Goal: Complete application form

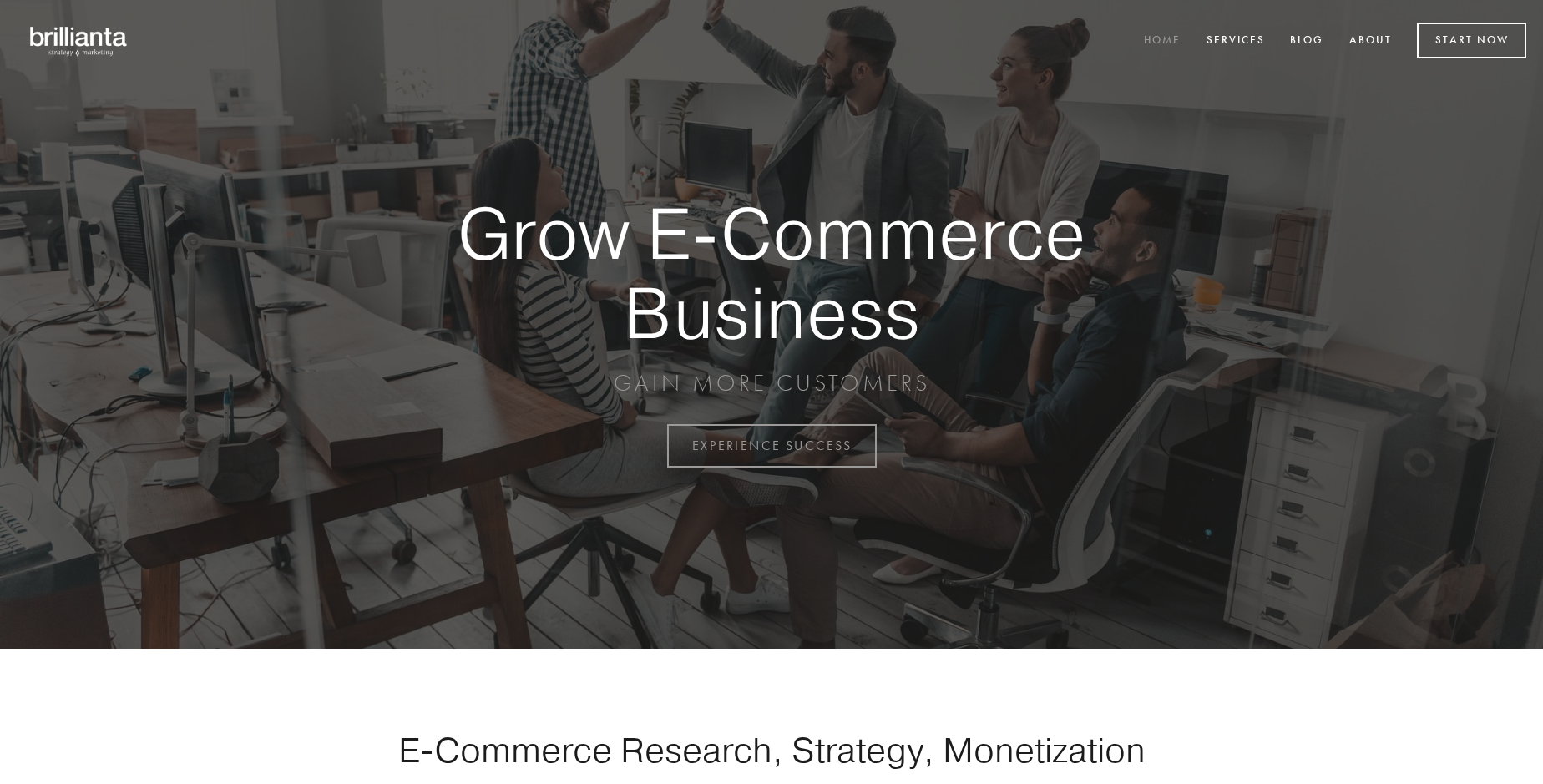
scroll to position [4375, 0]
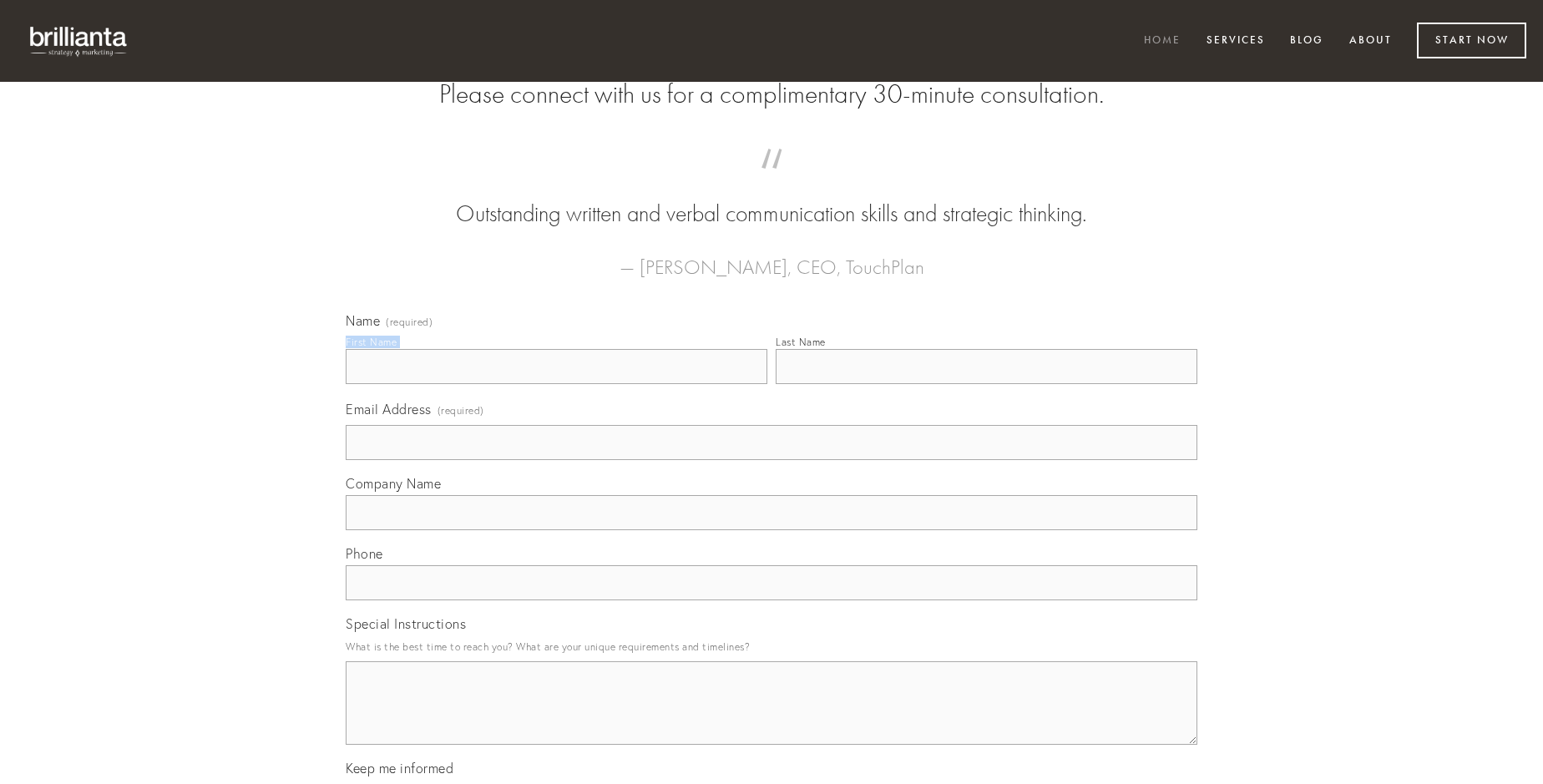
type input "Dr. [PERSON_NAME]"
click at [986, 384] on input "Last Name" at bounding box center [986, 366] width 421 height 35
type input "Dr. [PERSON_NAME]"
click at [772, 460] on input "Email Address (required)" at bounding box center [772, 442] width 851 height 35
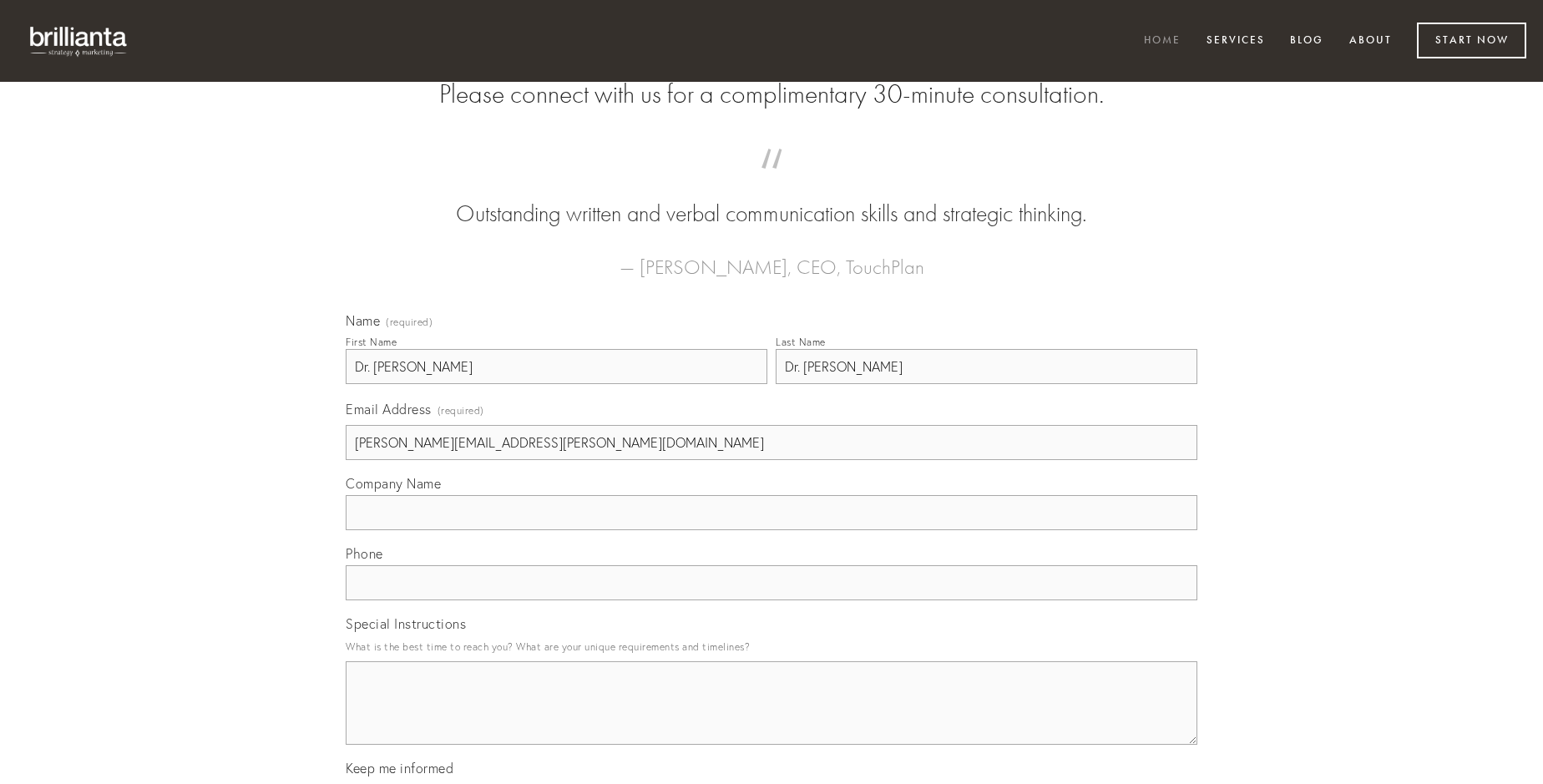
type input "[PERSON_NAME][EMAIL_ADDRESS][PERSON_NAME][DOMAIN_NAME]"
click at [772, 530] on input "Company Name" at bounding box center [772, 512] width 851 height 35
type input "sum"
click at [772, 600] on input "text" at bounding box center [772, 583] width 851 height 35
click at [772, 718] on textarea "Special Instructions" at bounding box center [772, 702] width 851 height 83
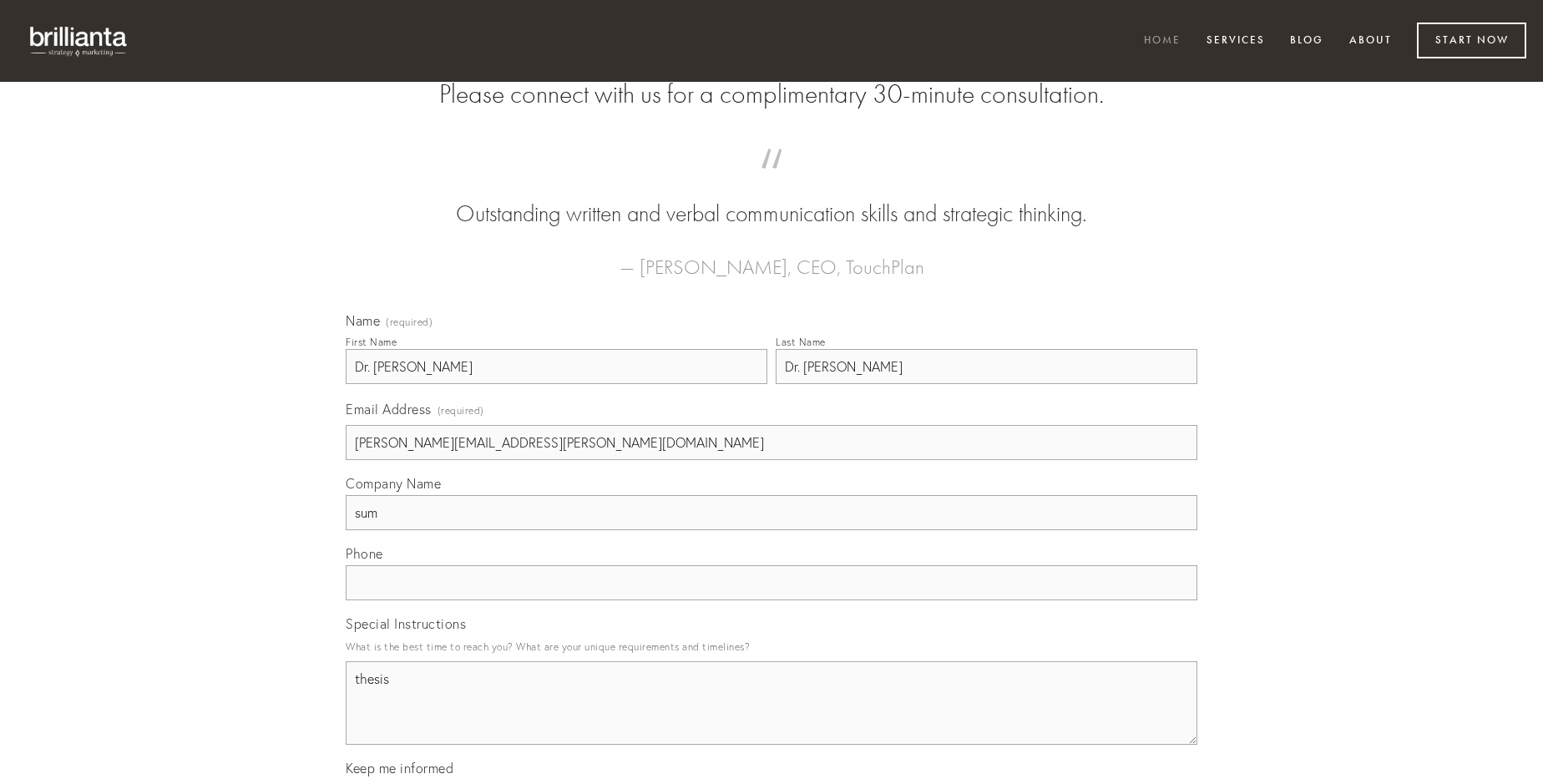
type textarea "thesis"
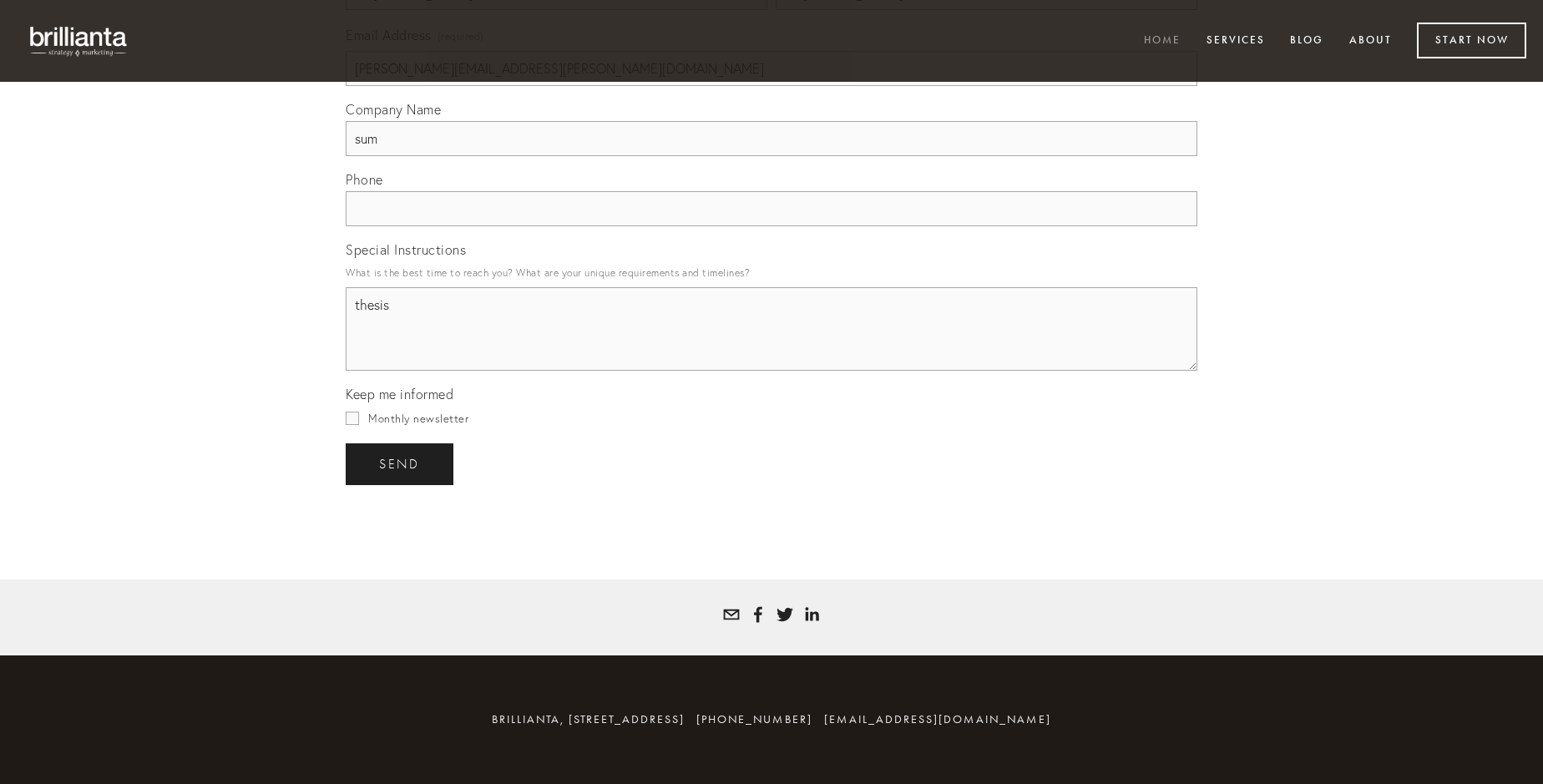
click at [400, 463] on span "send" at bounding box center [399, 464] width 41 height 15
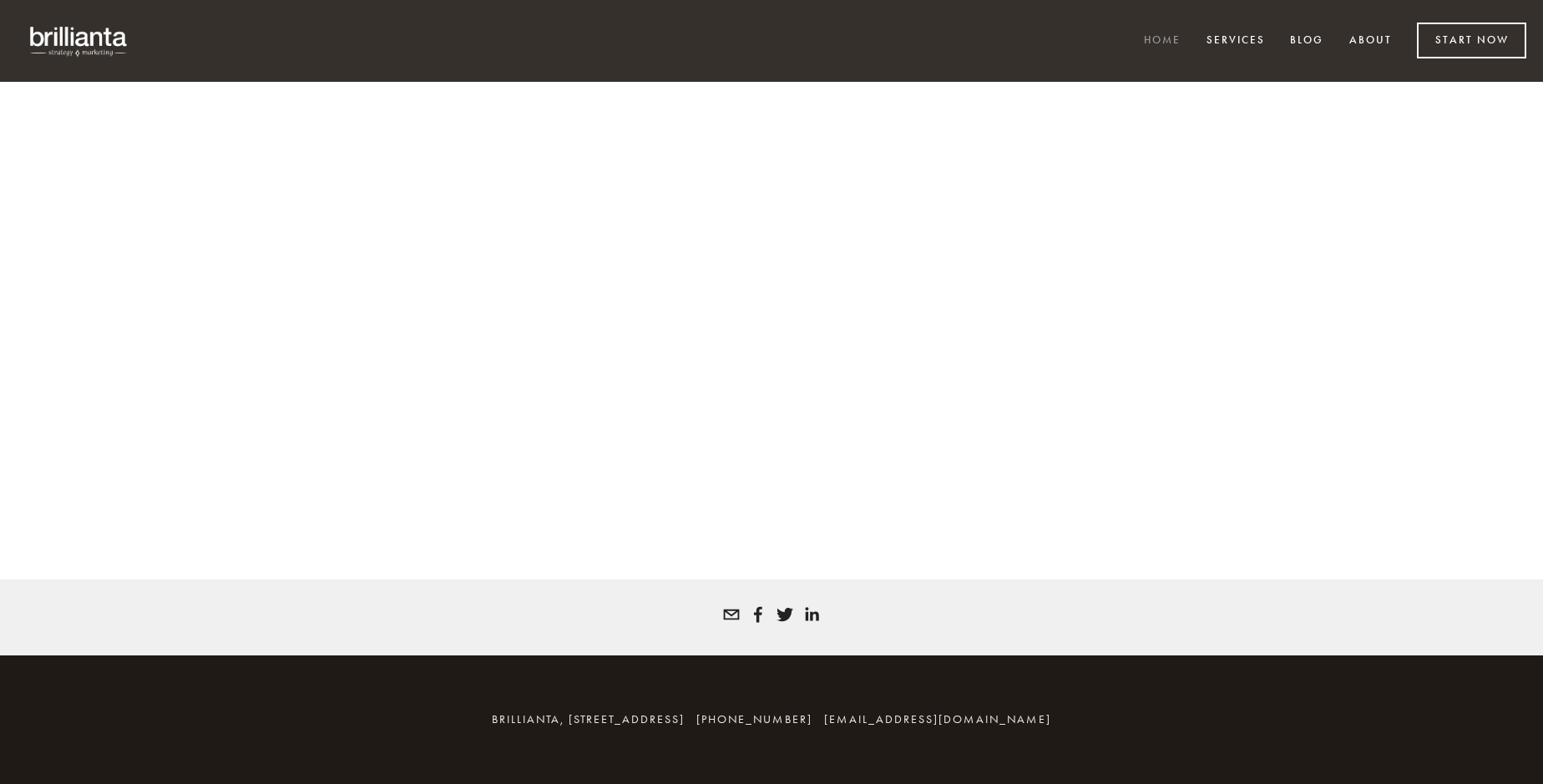
scroll to position [4352, 0]
